Goal: Information Seeking & Learning: Learn about a topic

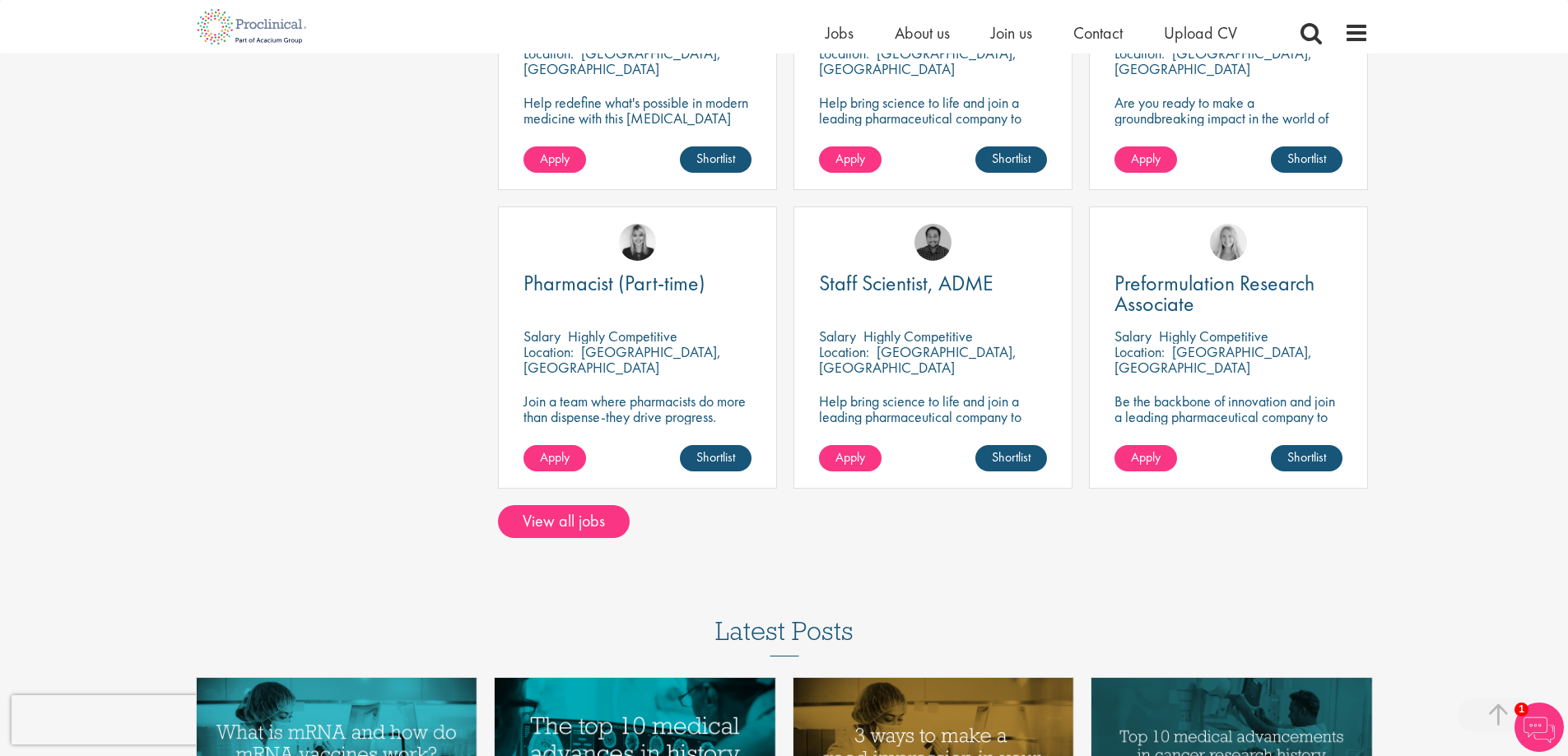
scroll to position [1135, 0]
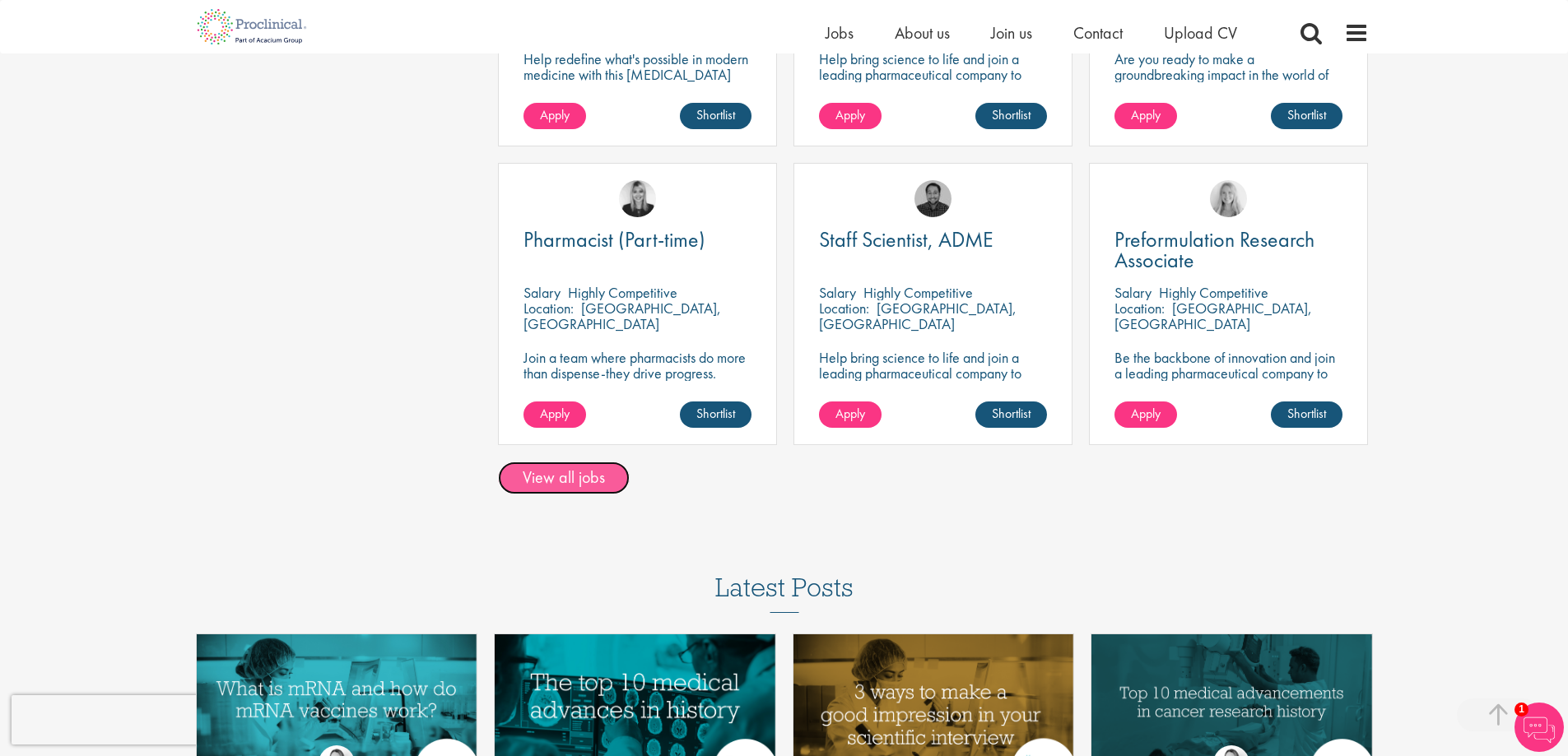
click at [566, 478] on link "View all jobs" at bounding box center [564, 478] width 132 height 33
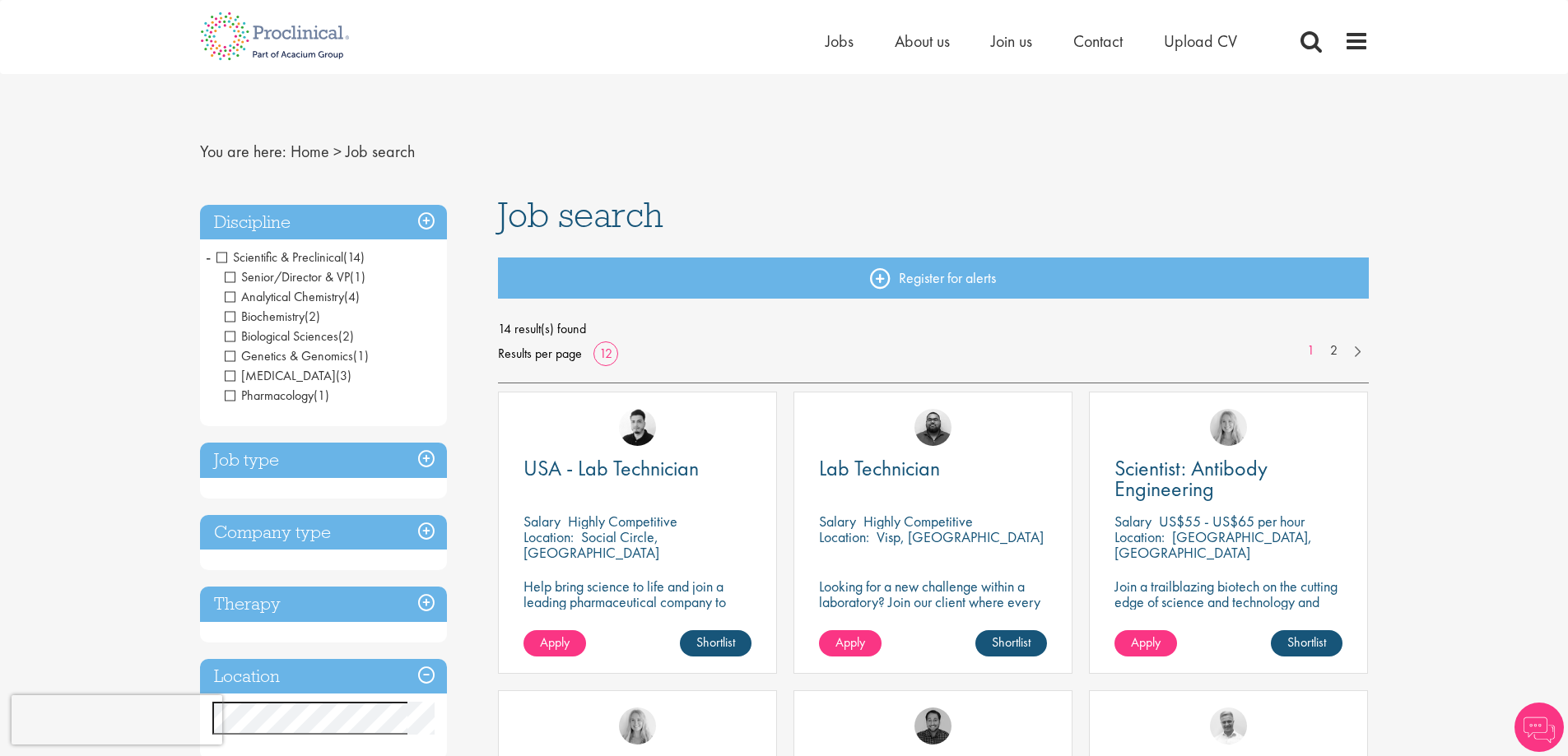
click at [229, 376] on span "Laboratory Technician" at bounding box center [279, 375] width 111 height 17
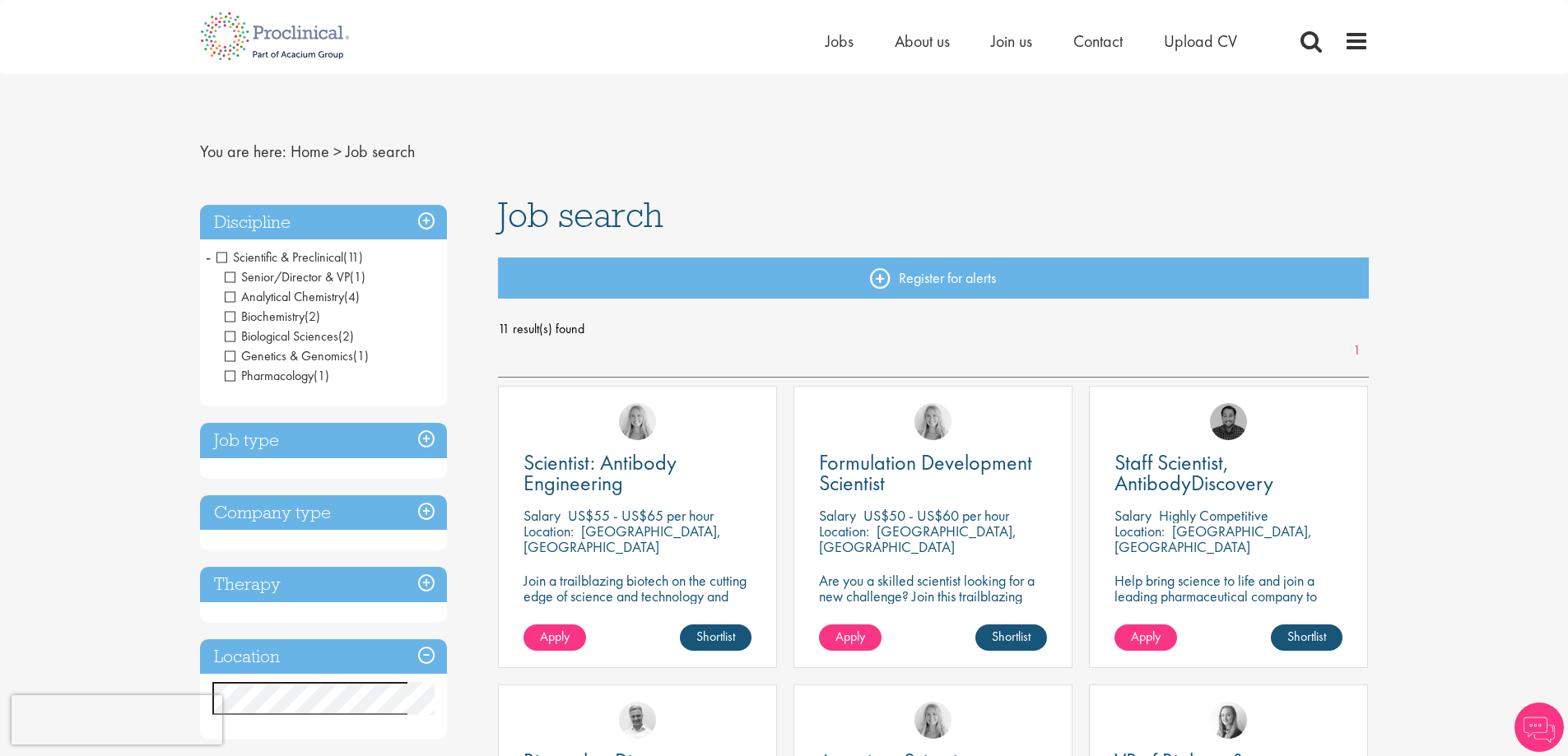
click at [232, 272] on span "Senior/Director & VP" at bounding box center [287, 277] width 125 height 17
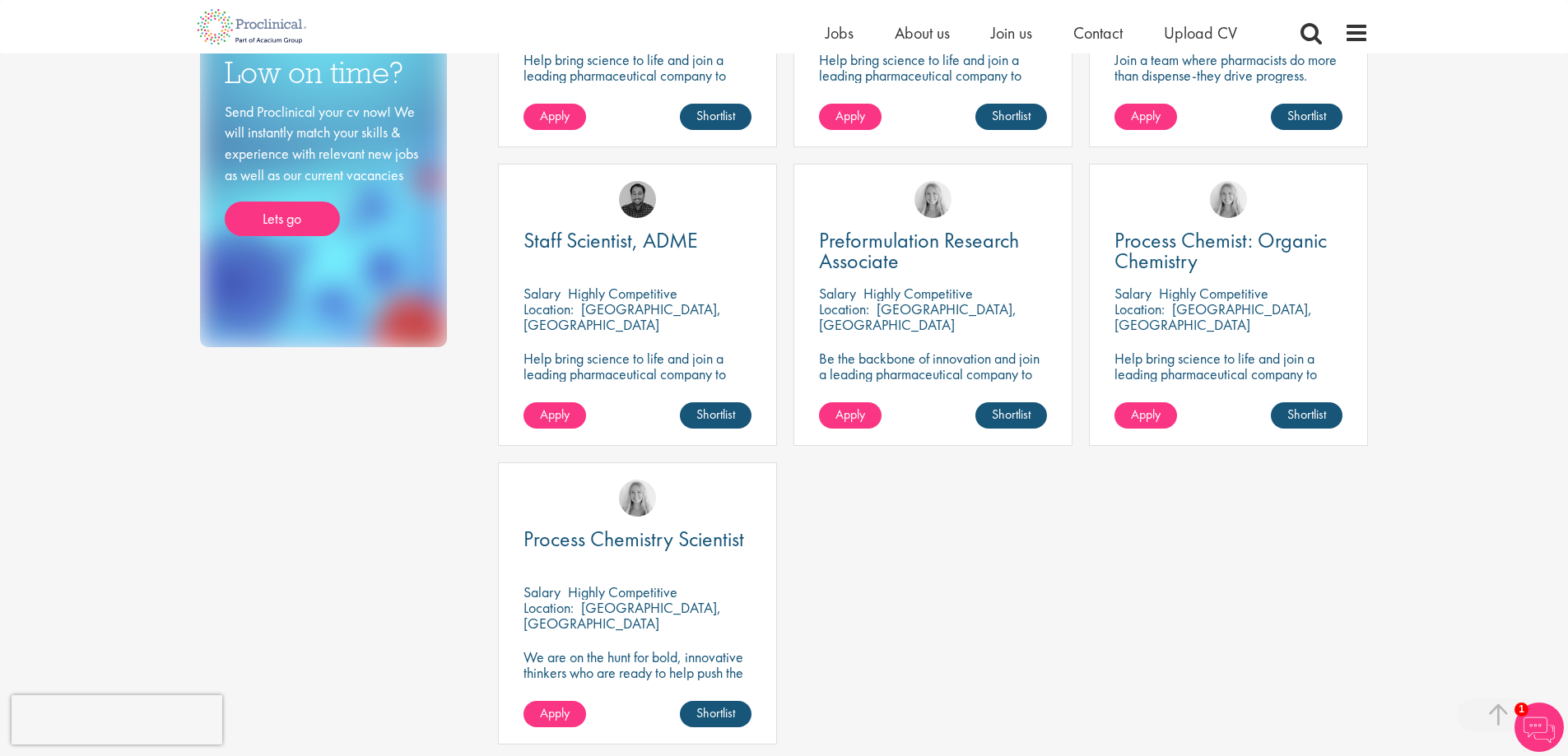
scroll to position [800, 0]
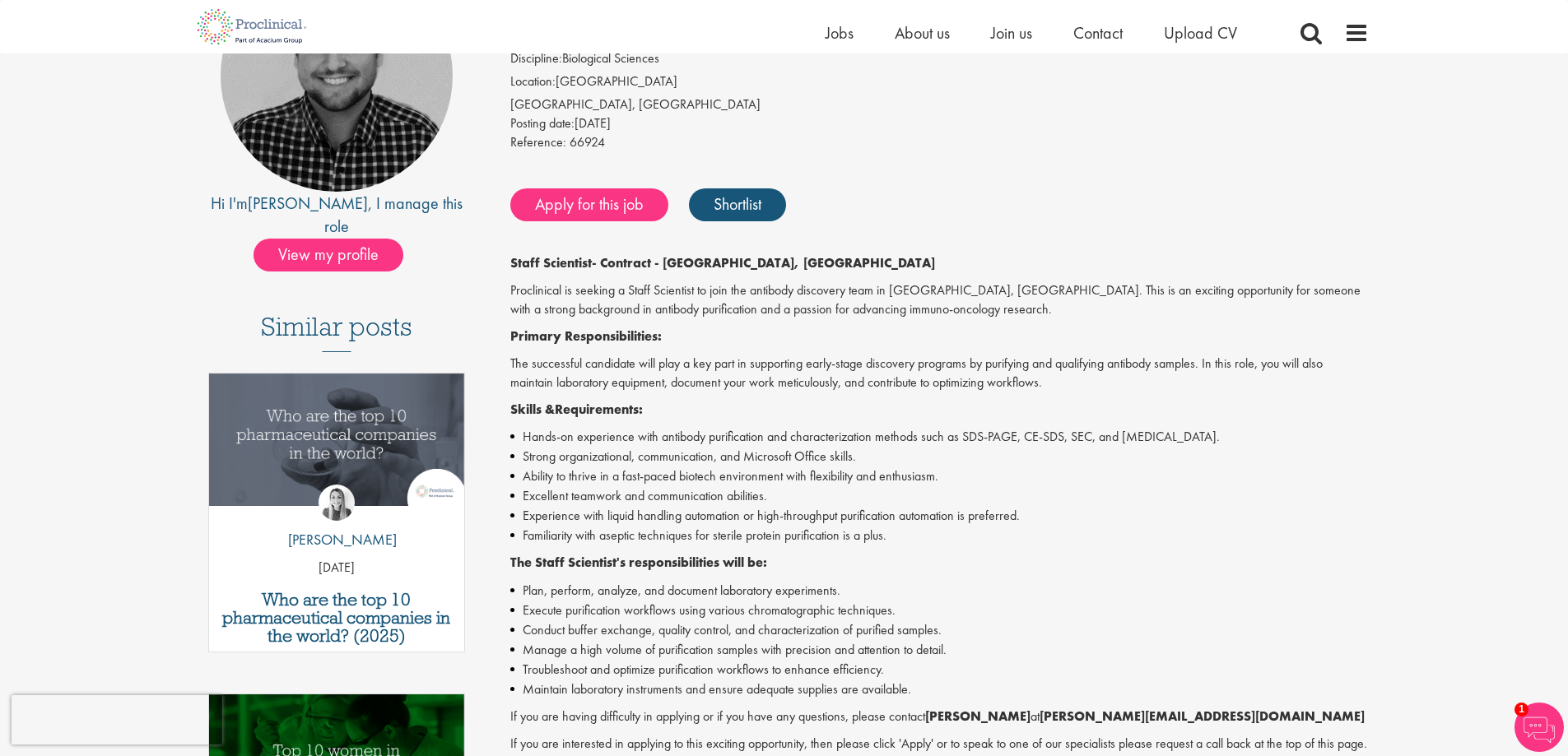
scroll to position [223, 0]
